Goal: Task Accomplishment & Management: Use online tool/utility

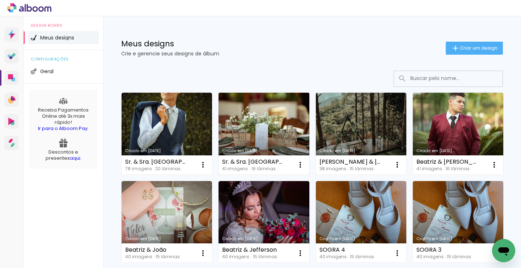
click at [266, 111] on link "Criado em [DATE]" at bounding box center [263, 134] width 90 height 82
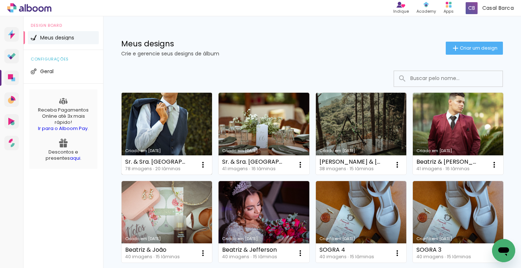
click at [167, 117] on link "Criado em [DATE]" at bounding box center [167, 134] width 90 height 82
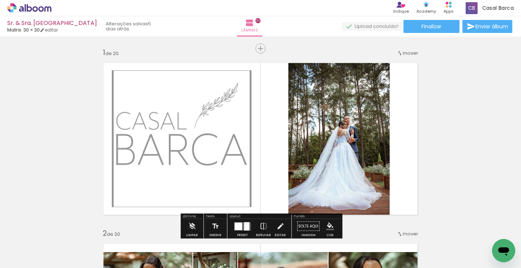
click at [28, 244] on input "Todas as fotos" at bounding box center [20, 246] width 27 height 6
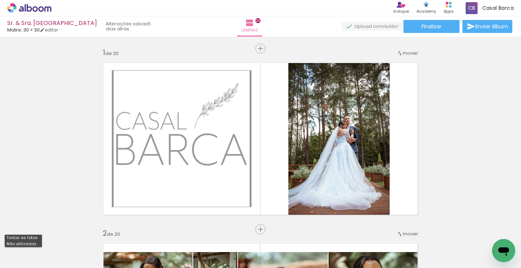
click at [0, 0] on slot "Não utilizadas" at bounding box center [0, 0] width 0 height 0
type input "Não utilizadas"
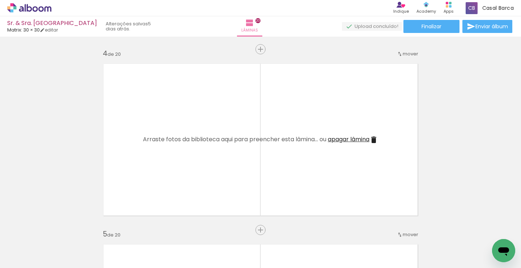
scroll to position [540, 0]
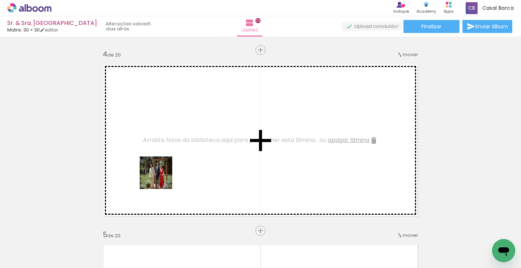
drag, startPoint x: 85, startPoint y: 244, endPoint x: 161, endPoint y: 178, distance: 100.5
click at [161, 178] on quentale-workspace at bounding box center [260, 134] width 521 height 268
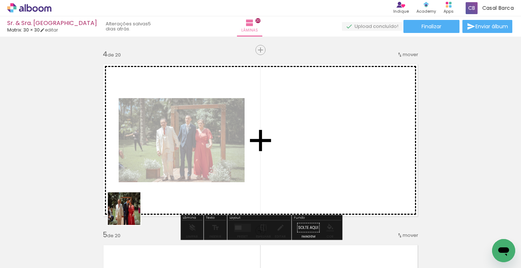
drag, startPoint x: 73, startPoint y: 246, endPoint x: 182, endPoint y: 182, distance: 127.0
click at [182, 182] on quentale-workspace at bounding box center [260, 134] width 521 height 268
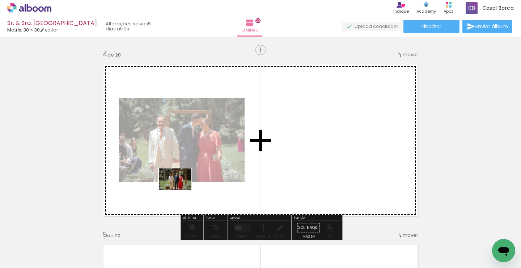
drag, startPoint x: 78, startPoint y: 241, endPoint x: 181, endPoint y: 189, distance: 114.8
click at [181, 189] on quentale-workspace at bounding box center [260, 134] width 521 height 268
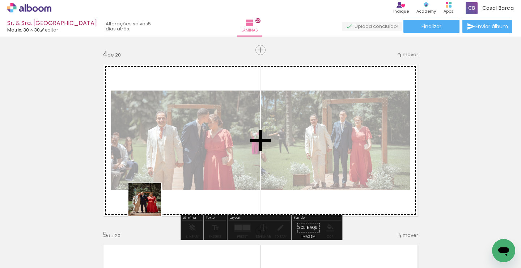
drag, startPoint x: 77, startPoint y: 242, endPoint x: 182, endPoint y: 183, distance: 120.0
click at [182, 183] on quentale-workspace at bounding box center [260, 134] width 521 height 268
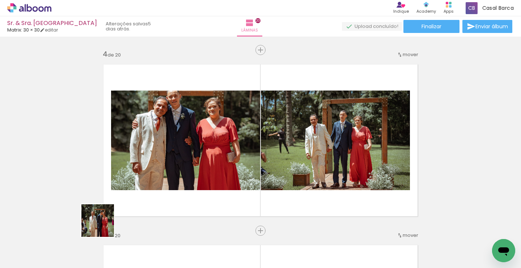
drag, startPoint x: 76, startPoint y: 246, endPoint x: 167, endPoint y: 178, distance: 114.2
click at [167, 178] on quentale-workspace at bounding box center [260, 134] width 521 height 268
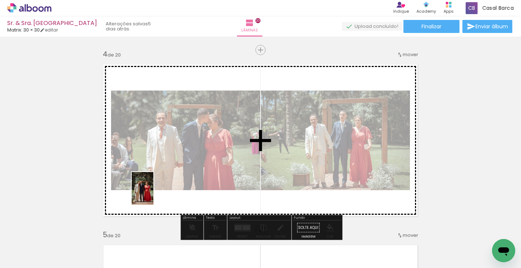
drag, startPoint x: 78, startPoint y: 233, endPoint x: 153, endPoint y: 193, distance: 85.1
click at [153, 193] on quentale-workspace at bounding box center [260, 134] width 521 height 268
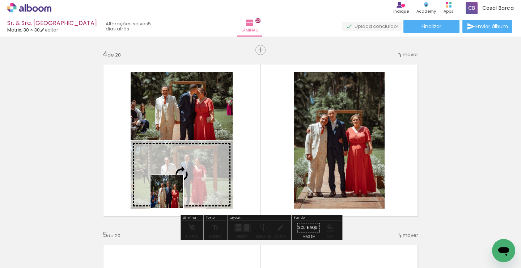
drag, startPoint x: 84, startPoint y: 238, endPoint x: 172, endPoint y: 197, distance: 97.3
click at [172, 197] on quentale-workspace at bounding box center [260, 134] width 521 height 268
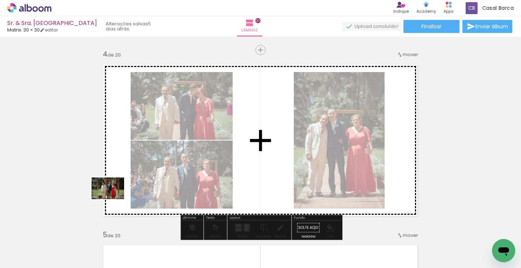
drag, startPoint x: 70, startPoint y: 245, endPoint x: 113, endPoint y: 199, distance: 63.2
click at [113, 199] on quentale-workspace at bounding box center [260, 134] width 521 height 268
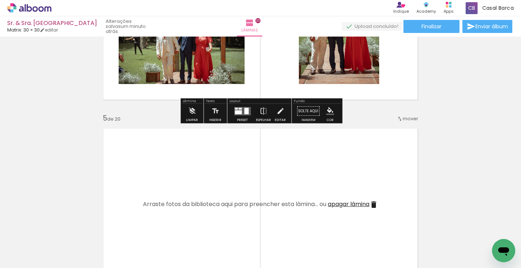
scroll to position [658, 0]
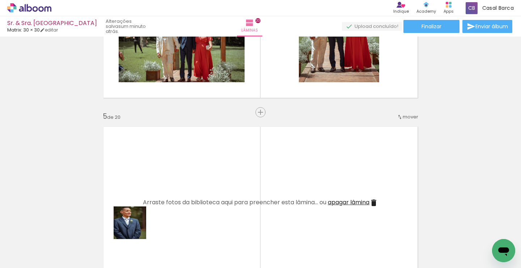
drag, startPoint x: 118, startPoint y: 245, endPoint x: 170, endPoint y: 200, distance: 69.0
click at [170, 200] on quentale-workspace at bounding box center [260, 134] width 521 height 268
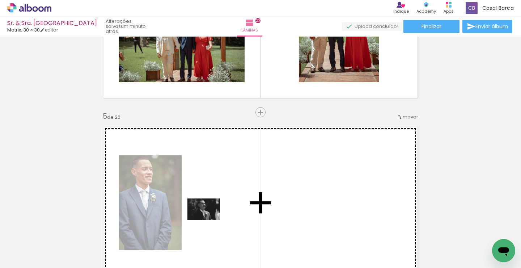
drag, startPoint x: 75, startPoint y: 244, endPoint x: 209, endPoint y: 220, distance: 136.0
click at [209, 220] on quentale-workspace at bounding box center [260, 134] width 521 height 268
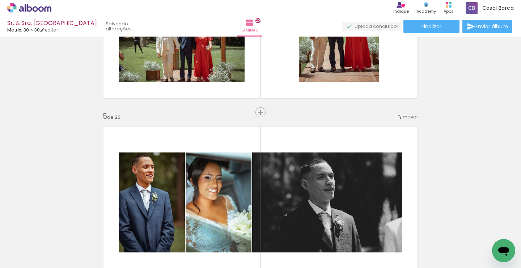
drag, startPoint x: 114, startPoint y: 237, endPoint x: 193, endPoint y: 207, distance: 84.2
click at [193, 207] on quentale-workspace at bounding box center [260, 134] width 521 height 268
drag, startPoint x: 68, startPoint y: 246, endPoint x: 107, endPoint y: 216, distance: 49.0
click at [107, 216] on quentale-workspace at bounding box center [260, 134] width 521 height 268
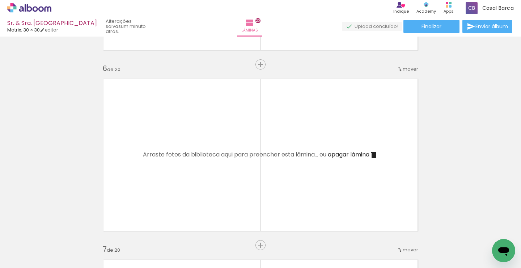
scroll to position [888, 0]
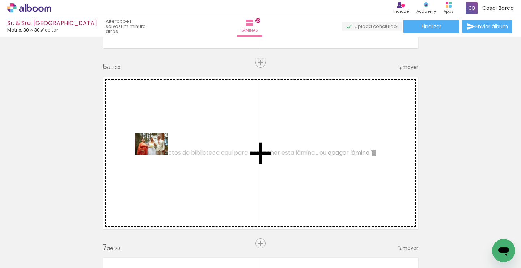
drag, startPoint x: 72, startPoint y: 242, endPoint x: 157, endPoint y: 155, distance: 122.3
click at [157, 155] on quentale-workspace at bounding box center [260, 134] width 521 height 268
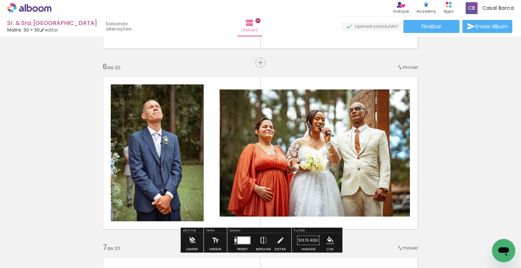
drag, startPoint x: 70, startPoint y: 246, endPoint x: 313, endPoint y: 113, distance: 276.9
click at [313, 113] on quentale-workspace at bounding box center [260, 134] width 521 height 268
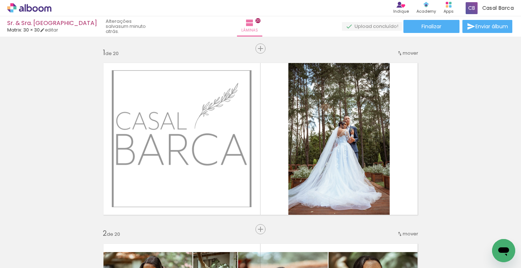
scroll to position [0, 1]
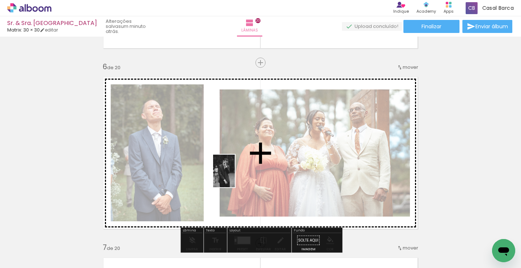
drag, startPoint x: 75, startPoint y: 237, endPoint x: 234, endPoint y: 176, distance: 170.8
click at [234, 176] on quentale-workspace at bounding box center [260, 134] width 521 height 268
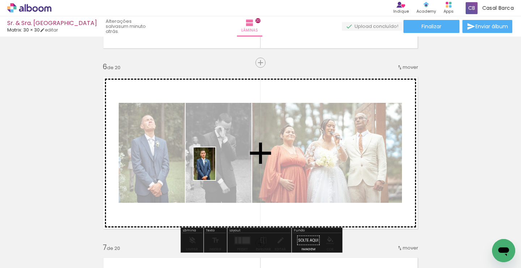
drag, startPoint x: 112, startPoint y: 241, endPoint x: 225, endPoint y: 160, distance: 138.9
click at [225, 160] on quentale-workspace at bounding box center [260, 134] width 521 height 268
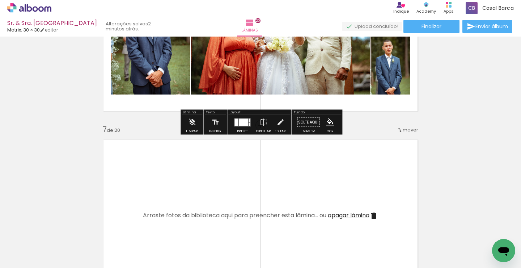
scroll to position [1020, 0]
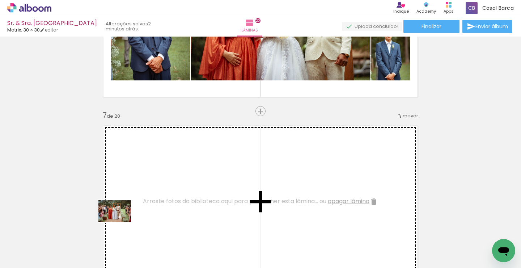
drag, startPoint x: 73, startPoint y: 244, endPoint x: 155, endPoint y: 194, distance: 95.8
click at [155, 194] on quentale-workspace at bounding box center [260, 134] width 521 height 268
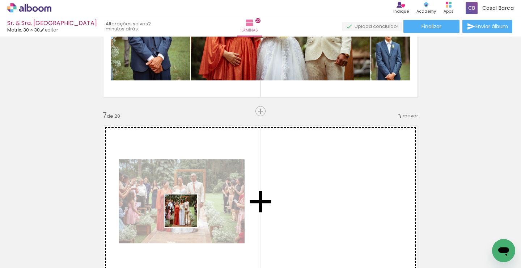
drag, startPoint x: 77, startPoint y: 241, endPoint x: 246, endPoint y: 190, distance: 176.2
click at [246, 190] on quentale-workspace at bounding box center [260, 134] width 521 height 268
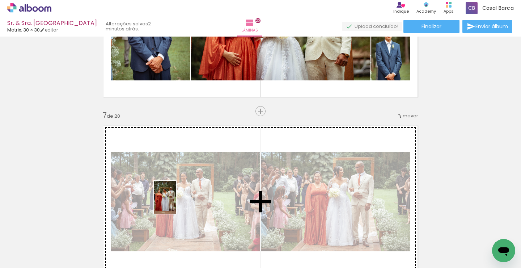
drag, startPoint x: 75, startPoint y: 247, endPoint x: 177, endPoint y: 202, distance: 110.8
click at [177, 202] on quentale-workspace at bounding box center [260, 134] width 521 height 268
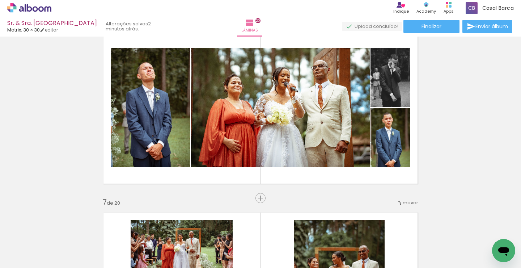
scroll to position [935, 0]
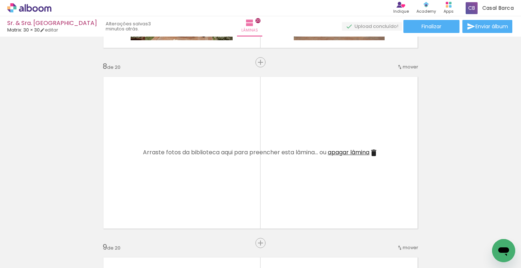
scroll to position [1250, 0]
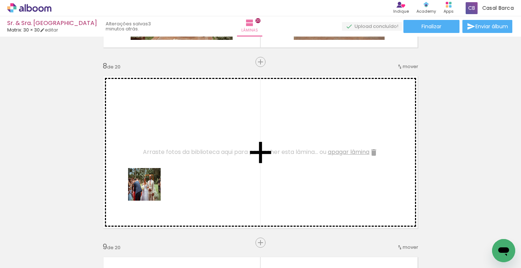
drag, startPoint x: 82, startPoint y: 244, endPoint x: 177, endPoint y: 170, distance: 119.8
click at [177, 170] on quentale-workspace at bounding box center [260, 134] width 521 height 268
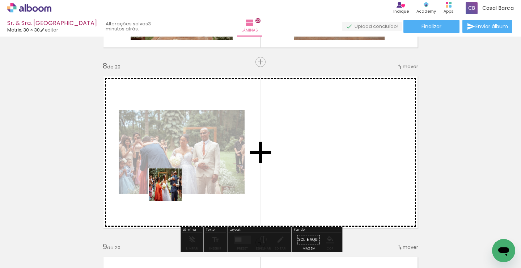
drag, startPoint x: 75, startPoint y: 244, endPoint x: 171, endPoint y: 190, distance: 111.4
click at [171, 190] on quentale-workspace at bounding box center [260, 134] width 521 height 268
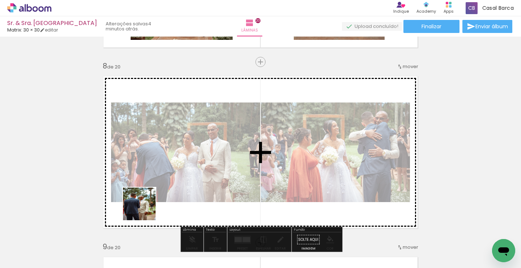
drag, startPoint x: 80, startPoint y: 247, endPoint x: 186, endPoint y: 180, distance: 125.2
click at [186, 180] on quentale-workspace at bounding box center [260, 134] width 521 height 268
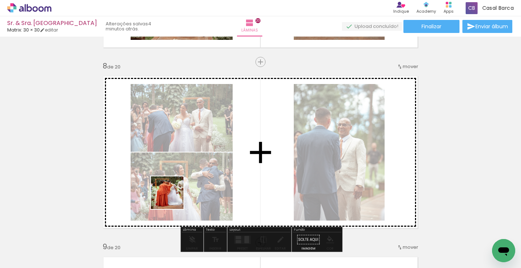
drag, startPoint x: 81, startPoint y: 242, endPoint x: 208, endPoint y: 176, distance: 142.7
click at [208, 176] on quentale-workspace at bounding box center [260, 134] width 521 height 268
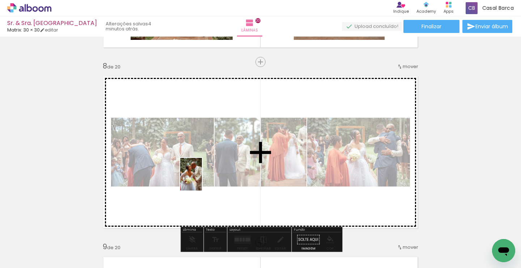
drag, startPoint x: 78, startPoint y: 241, endPoint x: 203, endPoint y: 178, distance: 139.8
click at [203, 178] on quentale-workspace at bounding box center [260, 134] width 521 height 268
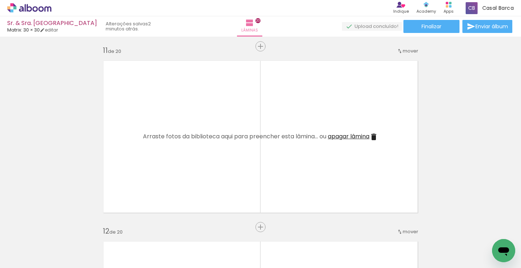
scroll to position [1808, 0]
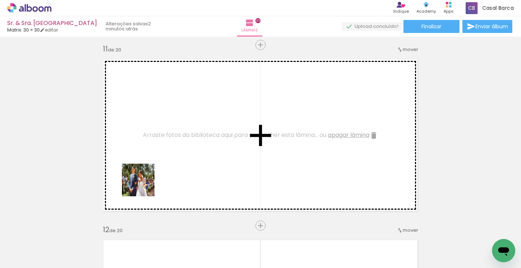
drag, startPoint x: 77, startPoint y: 250, endPoint x: 157, endPoint y: 172, distance: 112.3
click at [157, 172] on quentale-workspace at bounding box center [260, 134] width 521 height 268
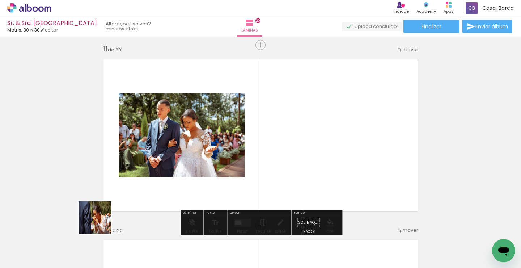
drag, startPoint x: 75, startPoint y: 238, endPoint x: 167, endPoint y: 189, distance: 104.4
click at [167, 189] on quentale-workspace at bounding box center [260, 134] width 521 height 268
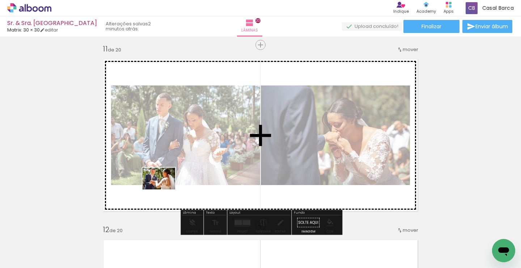
drag, startPoint x: 73, startPoint y: 244, endPoint x: 164, endPoint y: 189, distance: 105.9
click at [164, 189] on quentale-workspace at bounding box center [260, 134] width 521 height 268
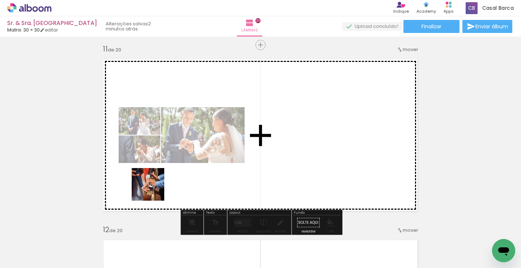
drag, startPoint x: 72, startPoint y: 245, endPoint x: 161, endPoint y: 185, distance: 107.3
click at [161, 185] on quentale-workspace at bounding box center [260, 134] width 521 height 268
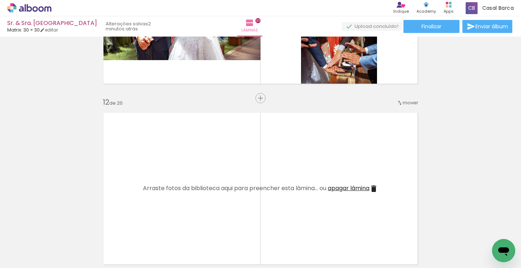
scroll to position [1937, 0]
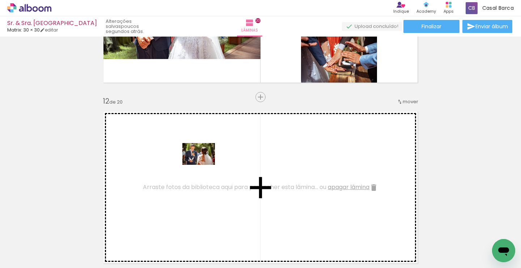
click at [204, 165] on quentale-workspace at bounding box center [260, 134] width 521 height 268
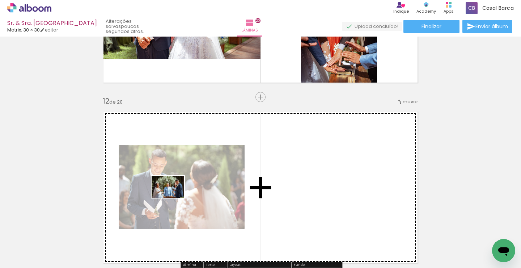
drag, startPoint x: 67, startPoint y: 246, endPoint x: 173, endPoint y: 197, distance: 116.5
click at [173, 197] on quentale-workspace at bounding box center [260, 134] width 521 height 268
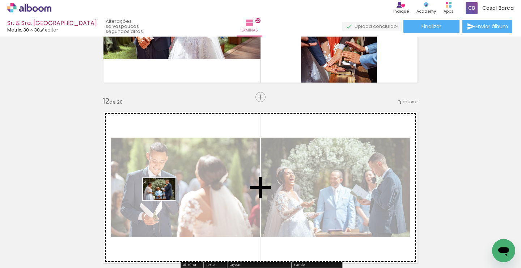
drag, startPoint x: 84, startPoint y: 241, endPoint x: 165, endPoint y: 200, distance: 90.3
click at [165, 200] on quentale-workspace at bounding box center [260, 134] width 521 height 268
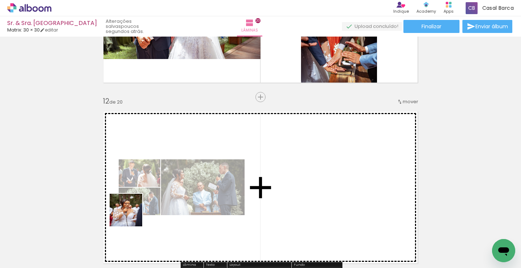
drag, startPoint x: 66, startPoint y: 253, endPoint x: 187, endPoint y: 181, distance: 140.9
click at [187, 181] on quentale-workspace at bounding box center [260, 134] width 521 height 268
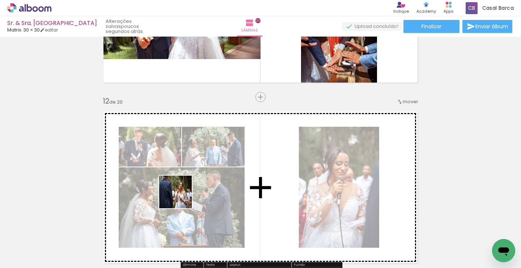
drag, startPoint x: 80, startPoint y: 239, endPoint x: 201, endPoint y: 187, distance: 131.9
click at [201, 187] on quentale-workspace at bounding box center [260, 134] width 521 height 268
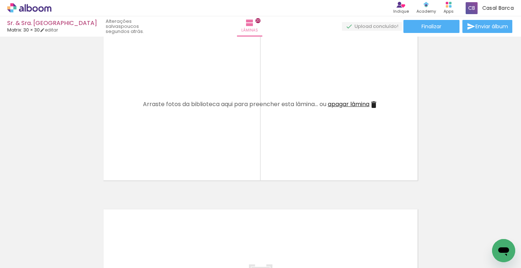
scroll to position [3459, 0]
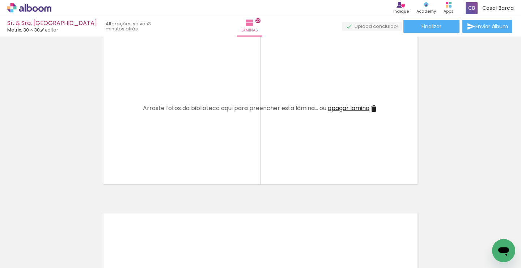
scroll to position [0, 1]
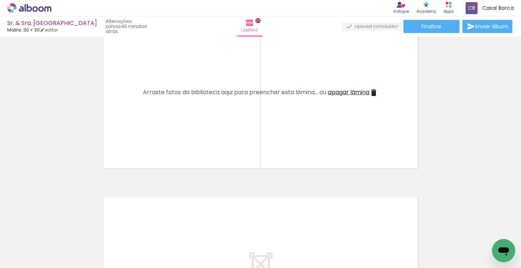
scroll to position [3476, 0]
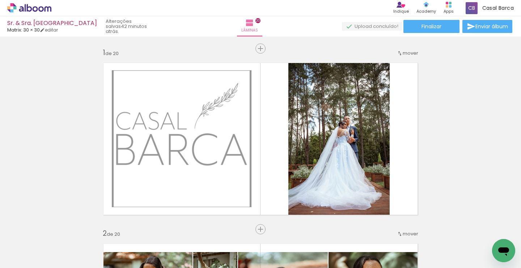
scroll to position [0, 1]
